Goal: Task Accomplishment & Management: Manage account settings

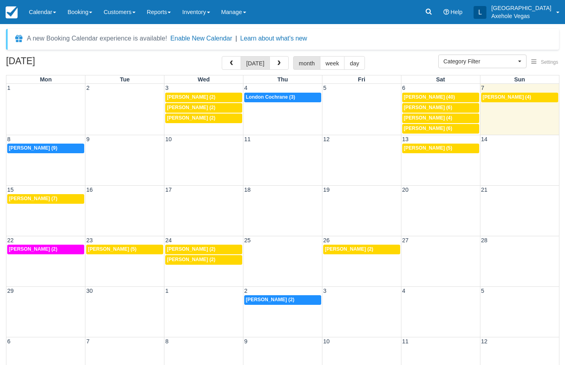
select select
click at [438, 12] on link at bounding box center [428, 12] width 18 height 24
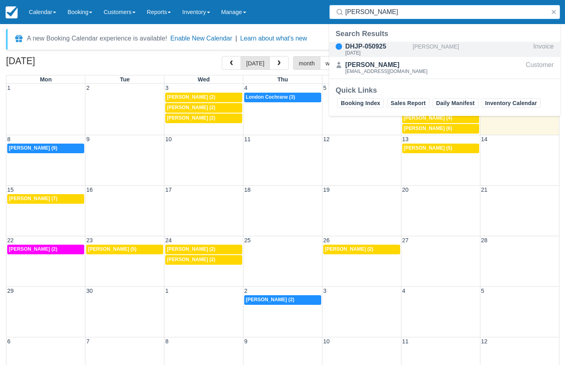
type input "[PERSON_NAME]"
click at [416, 44] on div "[PERSON_NAME]" at bounding box center [471, 49] width 117 height 15
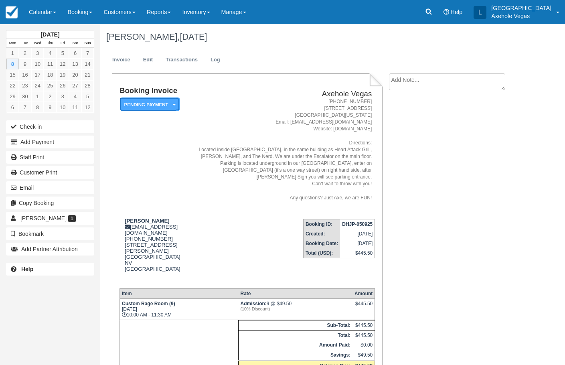
click at [166, 106] on em "Pending Payment" at bounding box center [150, 104] width 60 height 14
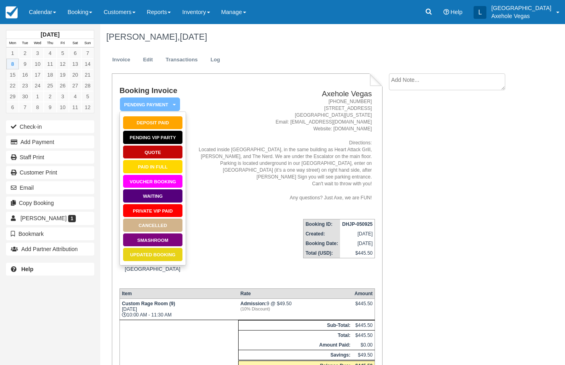
drag, startPoint x: 175, startPoint y: 160, endPoint x: 290, endPoint y: 206, distance: 124.1
click at [290, 206] on td "Axehole Vegas 1-888-876-9293 450 East Fremont Street, Suite 163 Las Vegas, Neva…" at bounding box center [282, 150] width 185 height 126
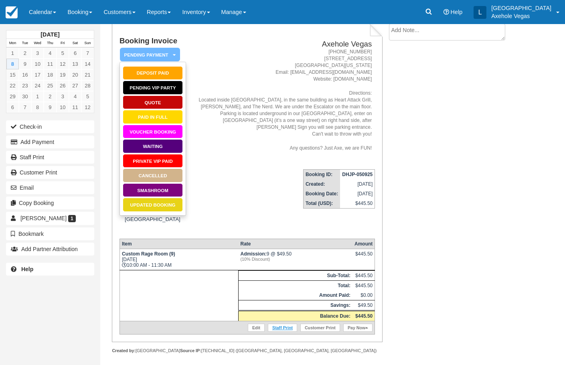
scroll to position [50, 0]
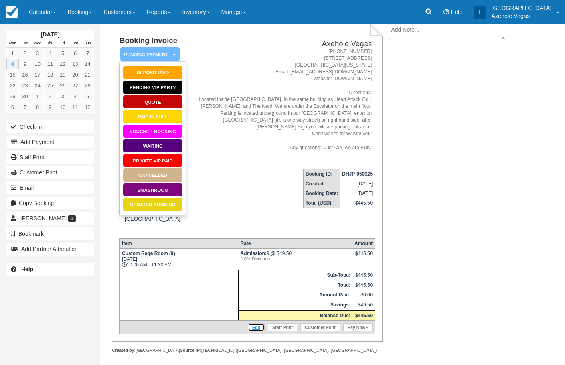
click at [260, 323] on link "Edit" at bounding box center [256, 327] width 17 height 8
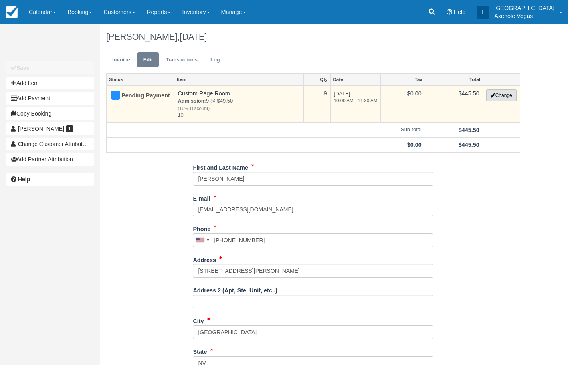
click at [491, 95] on icon "button" at bounding box center [493, 95] width 5 height 5
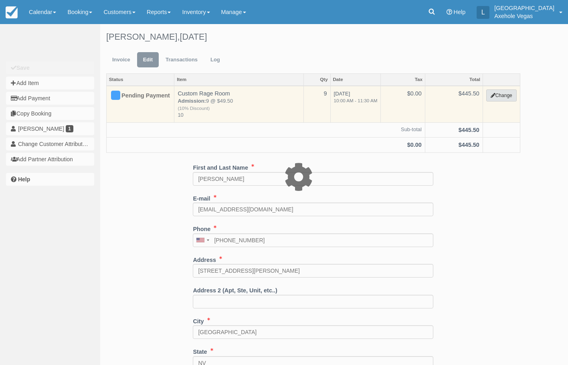
select select "43"
type input "445.50"
type input "10"
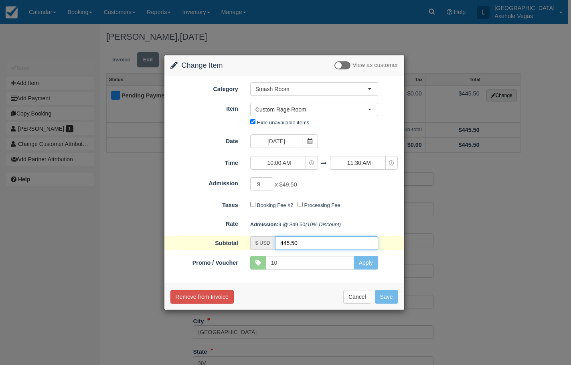
drag, startPoint x: 306, startPoint y: 239, endPoint x: 270, endPoint y: 240, distance: 36.1
click at [270, 240] on div "$ USD 445.50" at bounding box center [314, 243] width 128 height 14
type input "458.87"
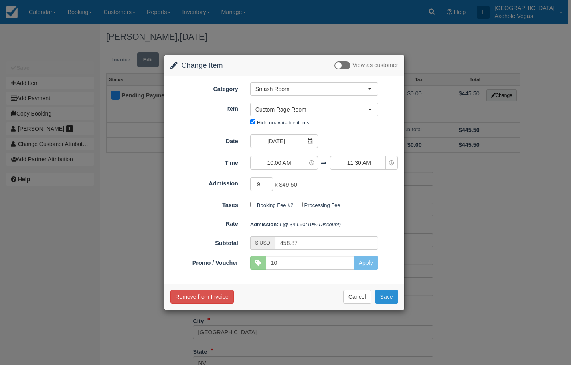
click at [385, 299] on button "Save" at bounding box center [386, 297] width 23 height 14
checkbox input "false"
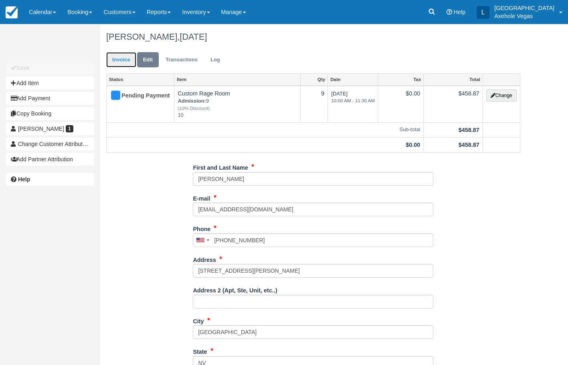
click at [128, 61] on link "Invoice" at bounding box center [121, 60] width 30 height 16
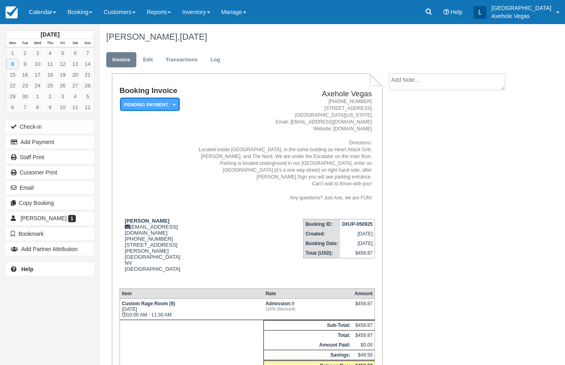
click at [160, 107] on em "Pending Payment" at bounding box center [150, 104] width 60 height 14
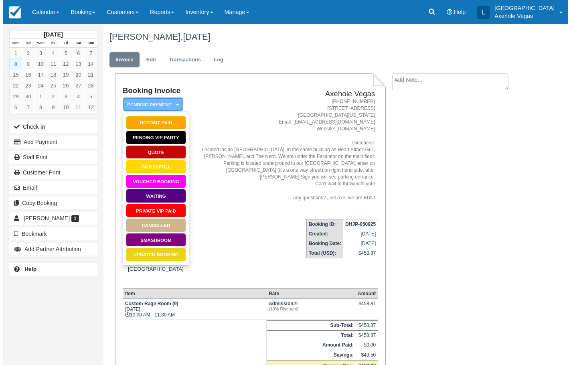
scroll to position [50, 0]
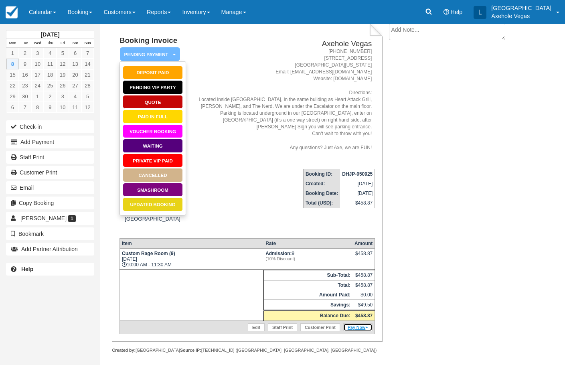
click at [352, 323] on link "Pay Now" at bounding box center [357, 327] width 29 height 8
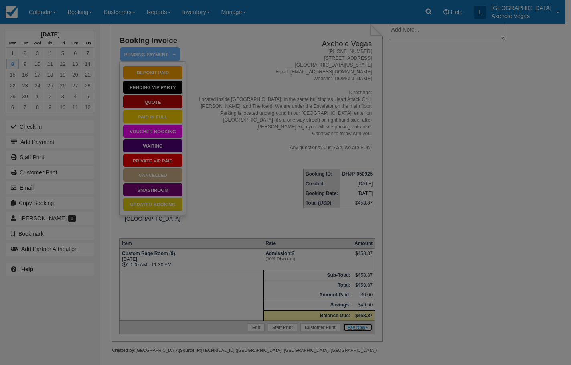
type input "[DATE]"
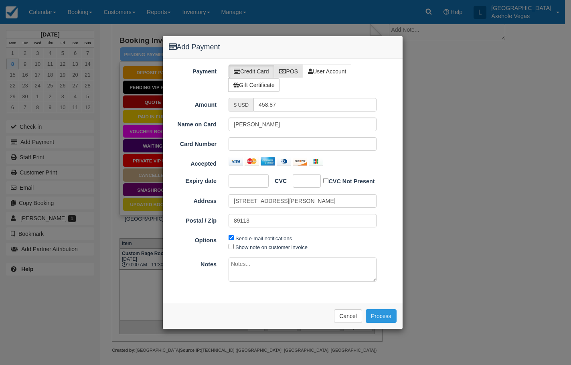
click at [298, 72] on label "POS" at bounding box center [289, 72] width 30 height 14
radio input "true"
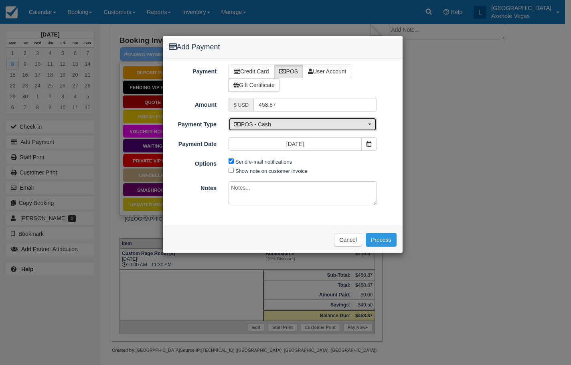
click at [288, 128] on span "POS - Cash" at bounding box center [300, 124] width 132 height 8
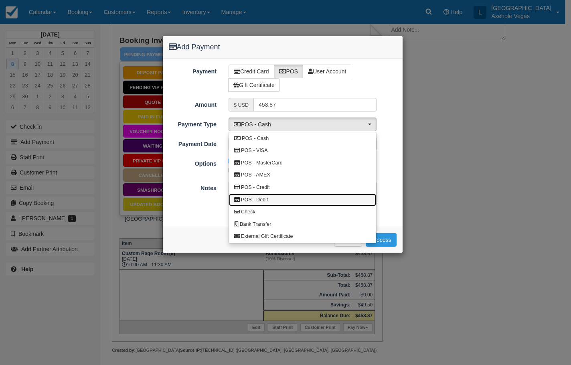
click at [271, 199] on link "POS - Debit" at bounding box center [302, 200] width 147 height 12
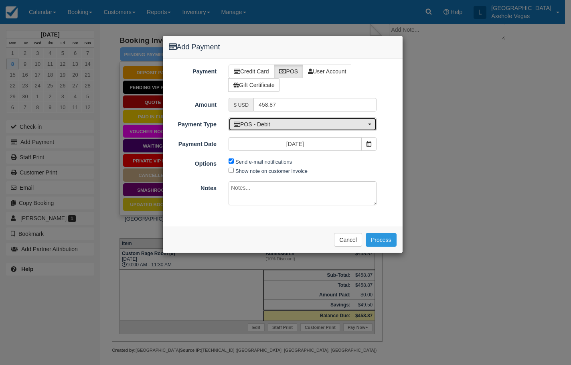
click at [278, 125] on span "POS - Debit" at bounding box center [300, 124] width 132 height 8
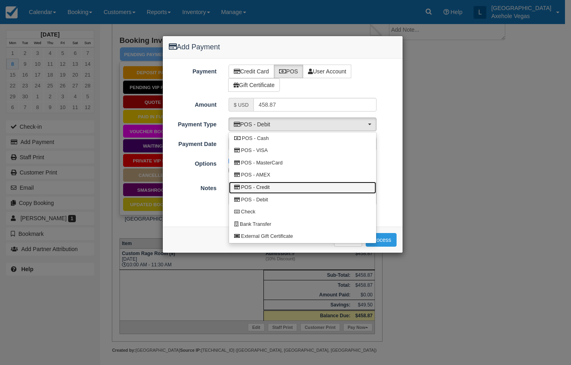
click at [259, 188] on span "POS - Credit" at bounding box center [255, 187] width 28 height 7
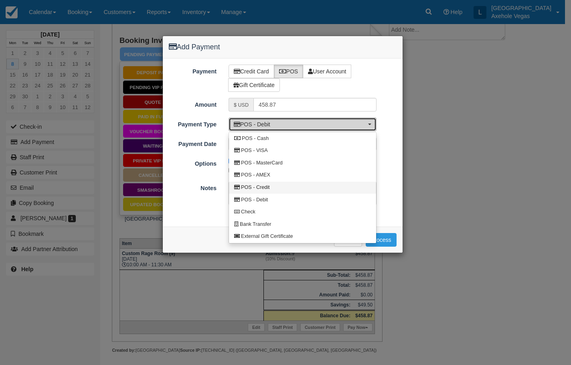
select select "CREDIT"
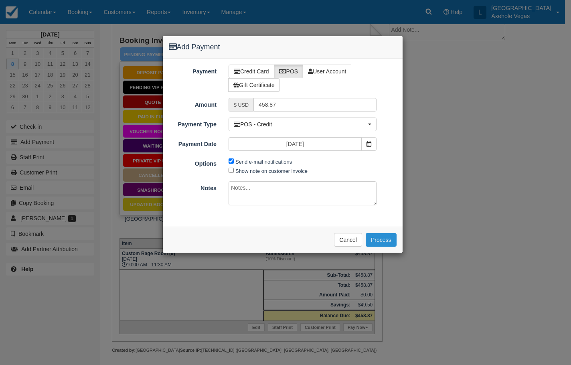
click at [384, 240] on button "Process" at bounding box center [381, 240] width 31 height 14
